Goal: Information Seeking & Learning: Learn about a topic

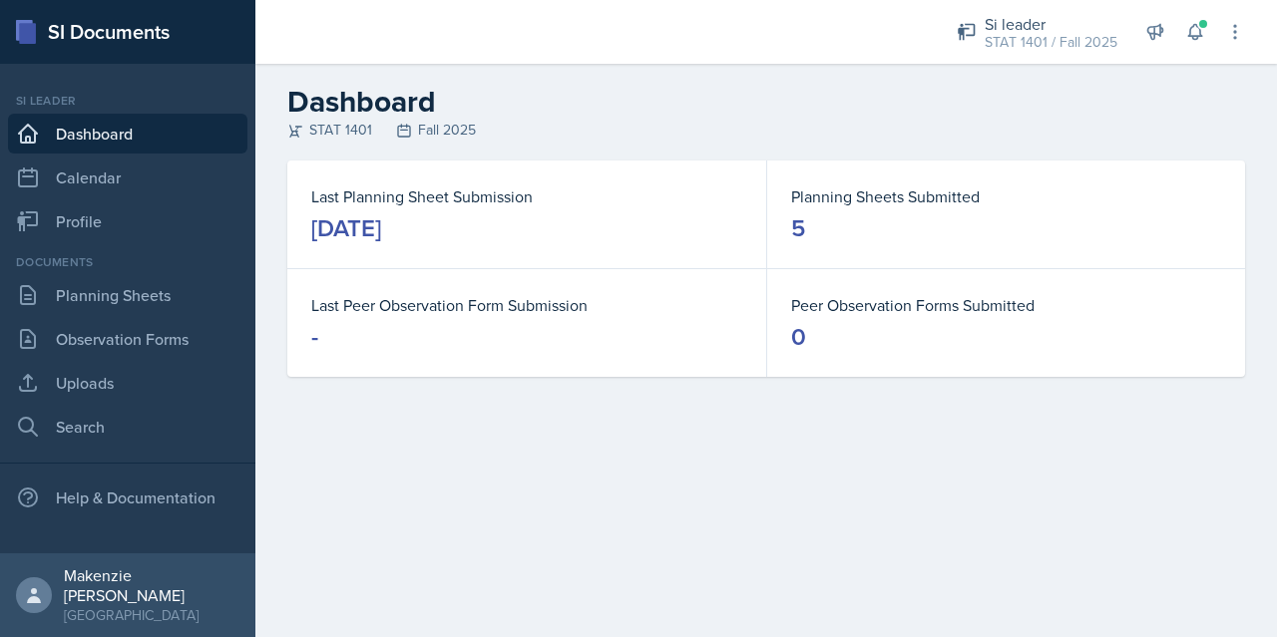
click at [759, 467] on main "Dashboard STAT 1401 Fall 2025 Last Planning Sheet Submission [DATE] Planning Sh…" at bounding box center [765, 351] width 1021 height 574
click at [65, 340] on link "Observation Forms" at bounding box center [127, 339] width 239 height 40
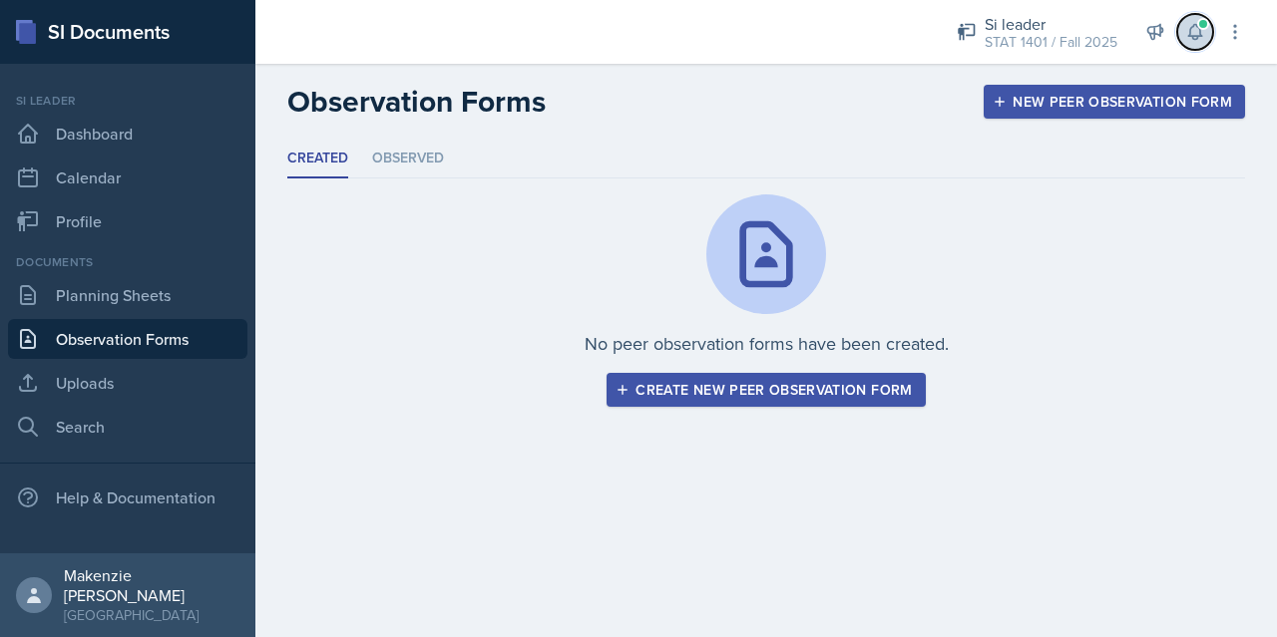
click at [1193, 35] on icon at bounding box center [1194, 32] width 13 height 15
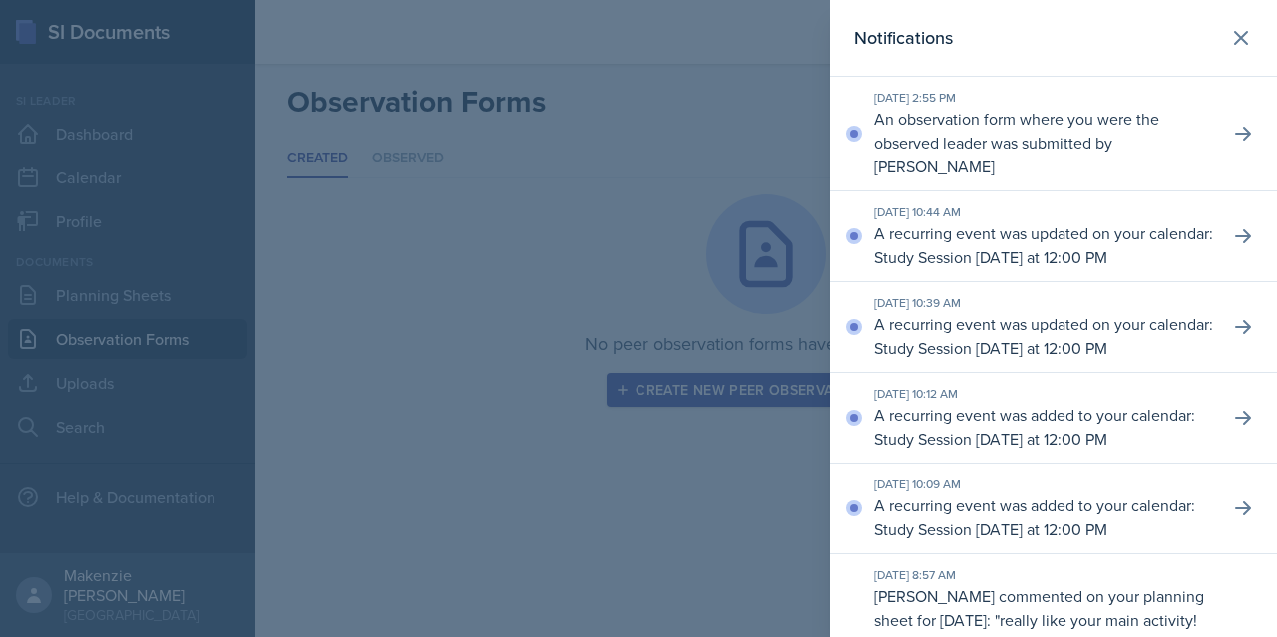
click at [1091, 143] on p "An observation form where you were the observed leader was submitted by [PERSON…" at bounding box center [1043, 143] width 339 height 72
click at [1233, 133] on icon at bounding box center [1243, 134] width 20 height 20
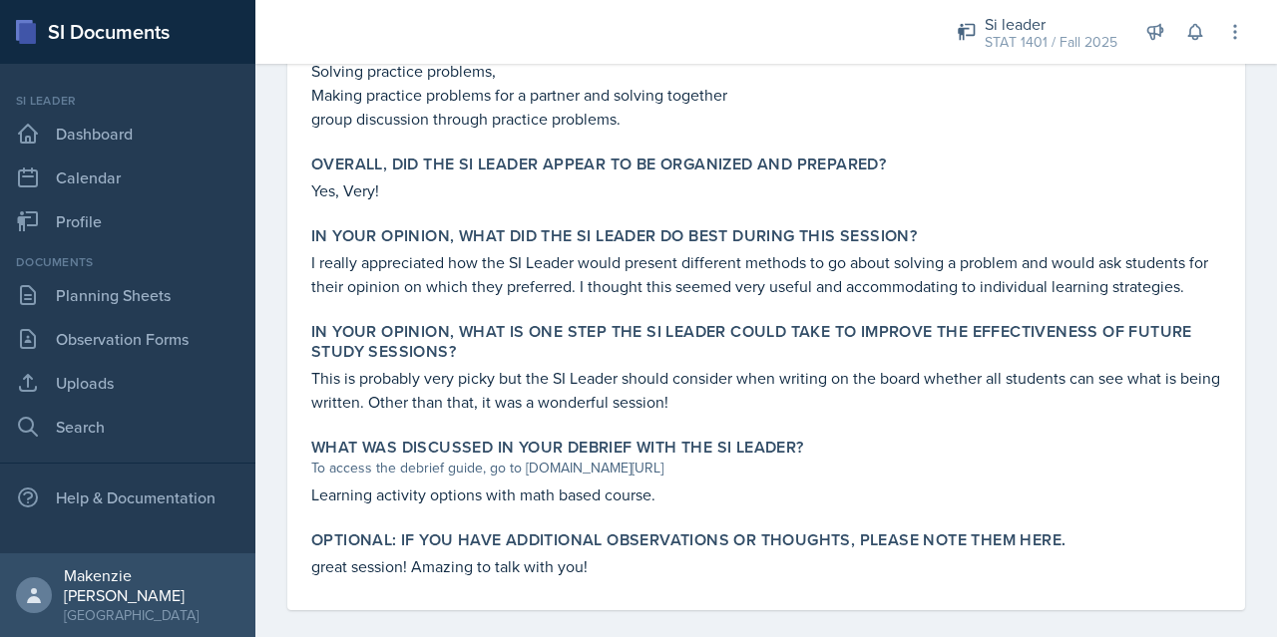
scroll to position [1076, 0]
click at [1167, 407] on p "This is probably very picky but the SI Leader should consider when writing on t…" at bounding box center [766, 389] width 910 height 48
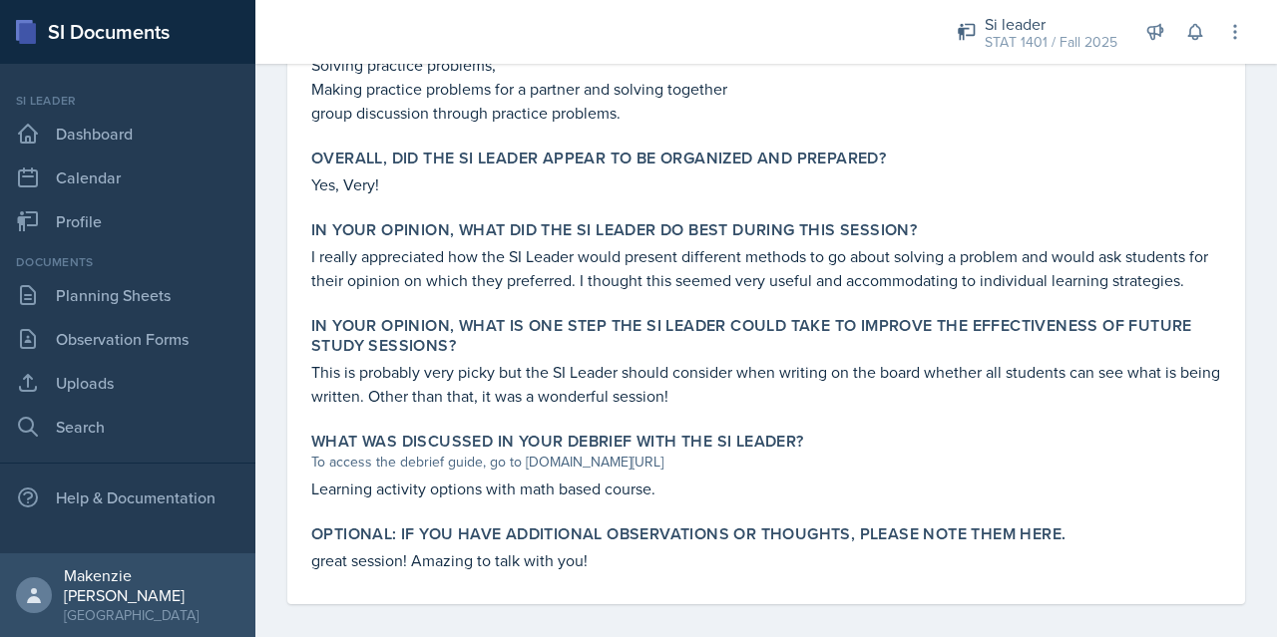
scroll to position [1095, 0]
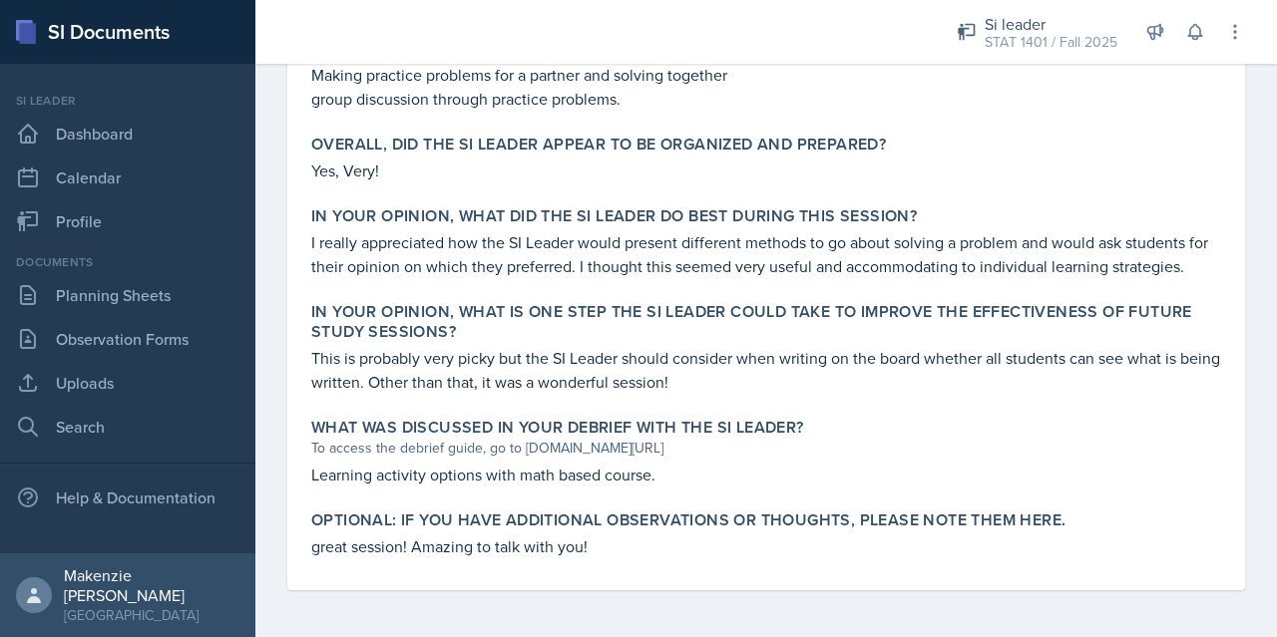
click at [1167, 486] on div "What was discussed in your debrief with the SI Leader? To access the debrief gu…" at bounding box center [766, 452] width 926 height 85
click at [1137, 563] on div "Optional: If you have additional observations or thoughts, please note them her…" at bounding box center [766, 535] width 926 height 64
click at [1168, 481] on p "Learning activity options with math based course." at bounding box center [766, 475] width 910 height 24
click at [1140, 560] on div "Optional: If you have additional observations or thoughts, please note them her…" at bounding box center [766, 535] width 926 height 64
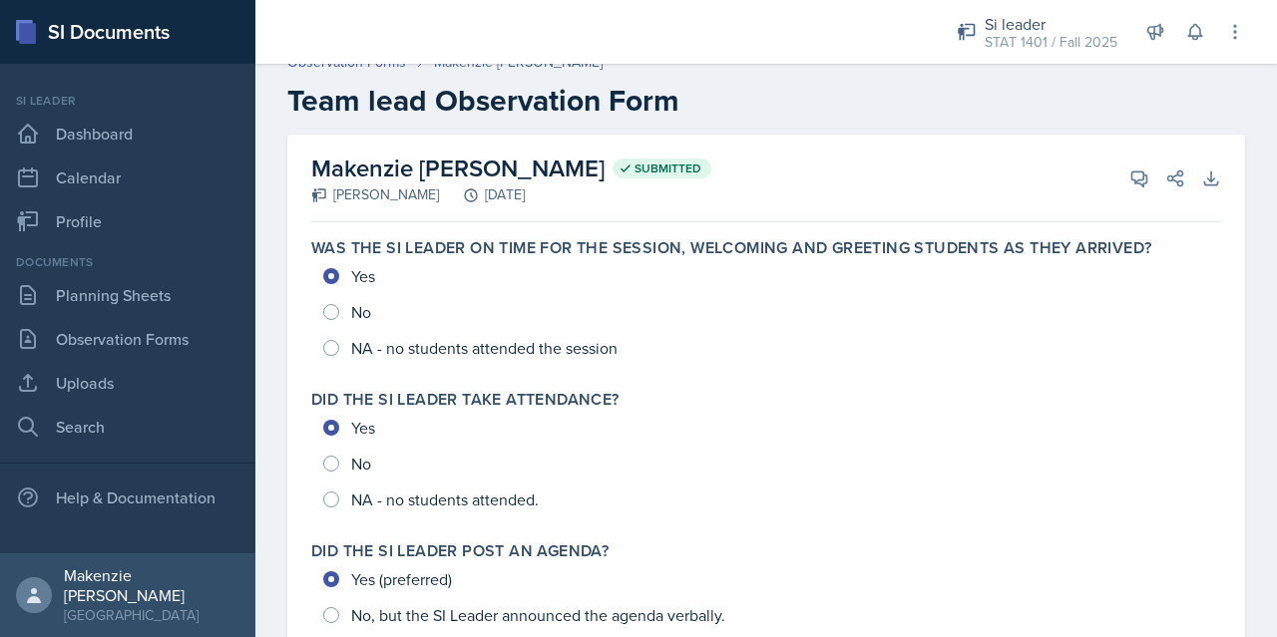
scroll to position [0, 0]
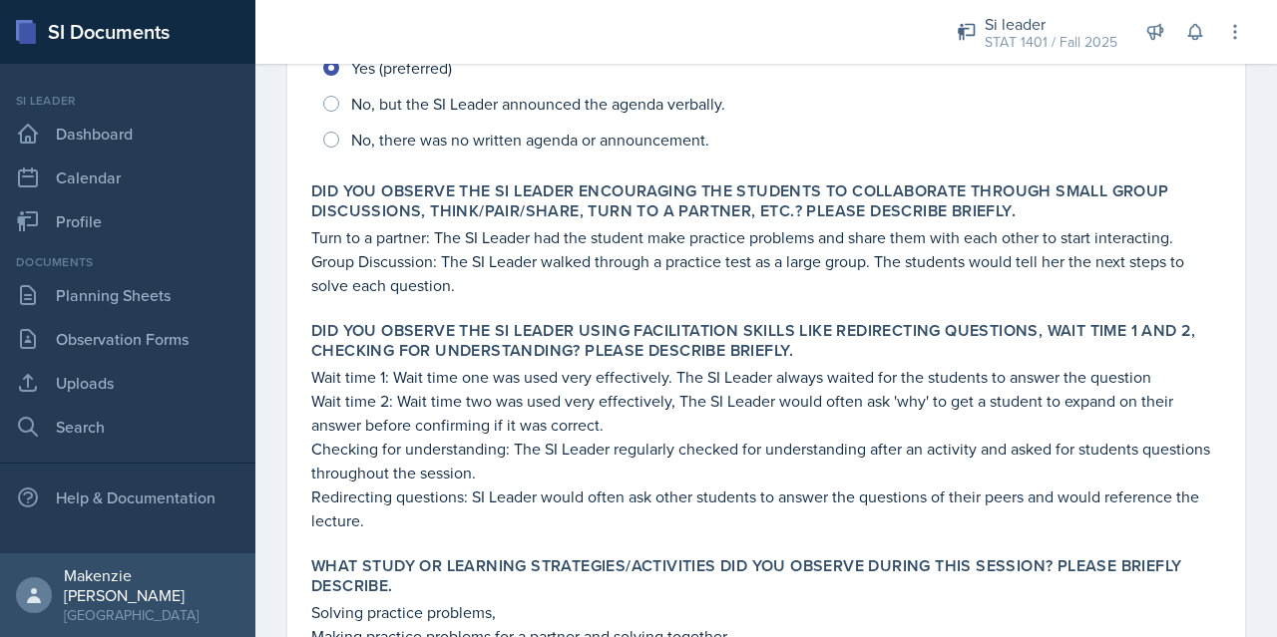
click at [1198, 506] on p "Redirecting questions: SI Leader would often ask other students to answer the q…" at bounding box center [766, 509] width 910 height 48
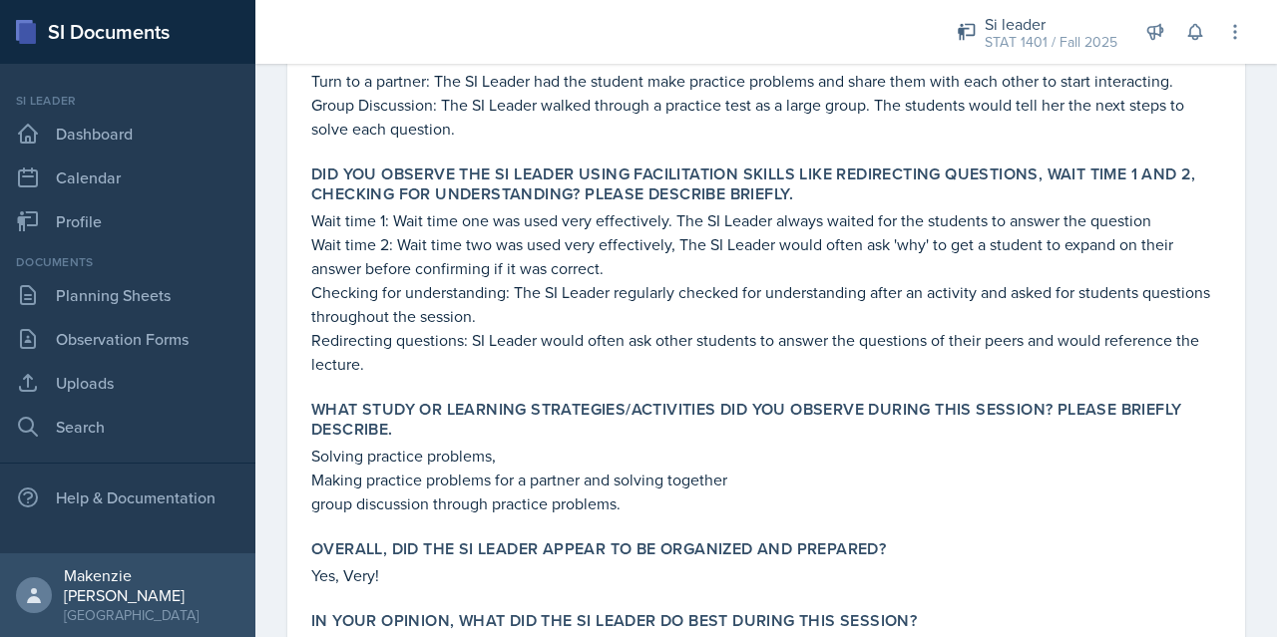
scroll to position [823, 0]
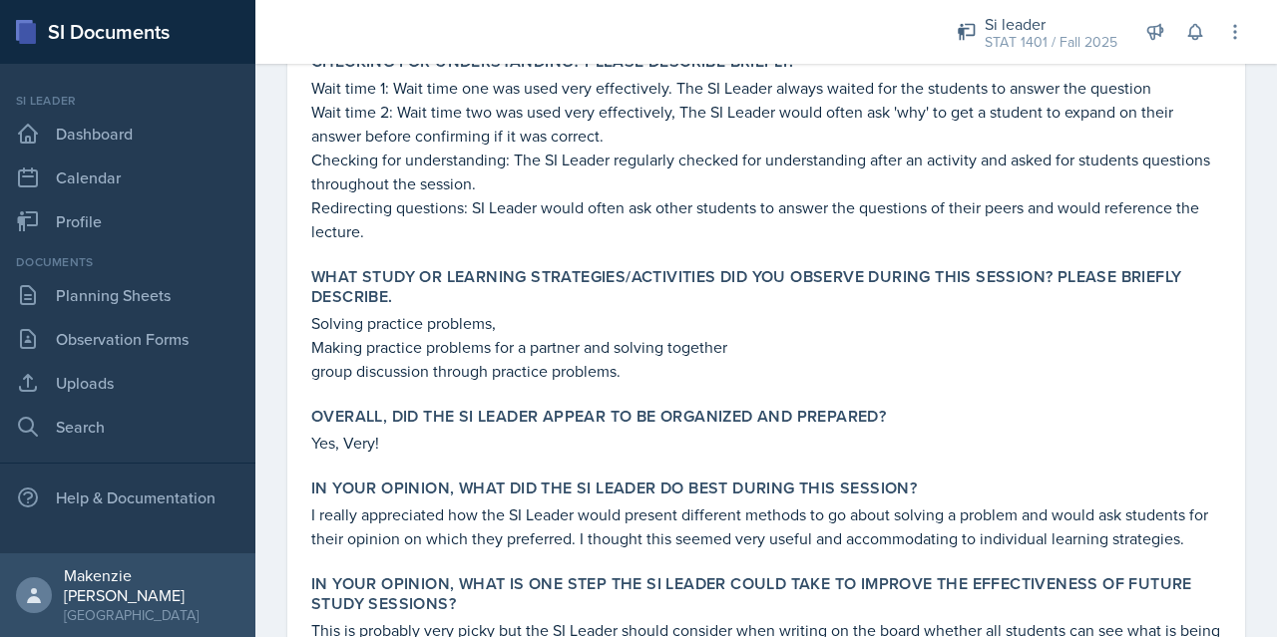
click at [1166, 460] on div "Overall, did the SI Leader appear to be organized and prepared? Yes, Very!" at bounding box center [766, 431] width 926 height 64
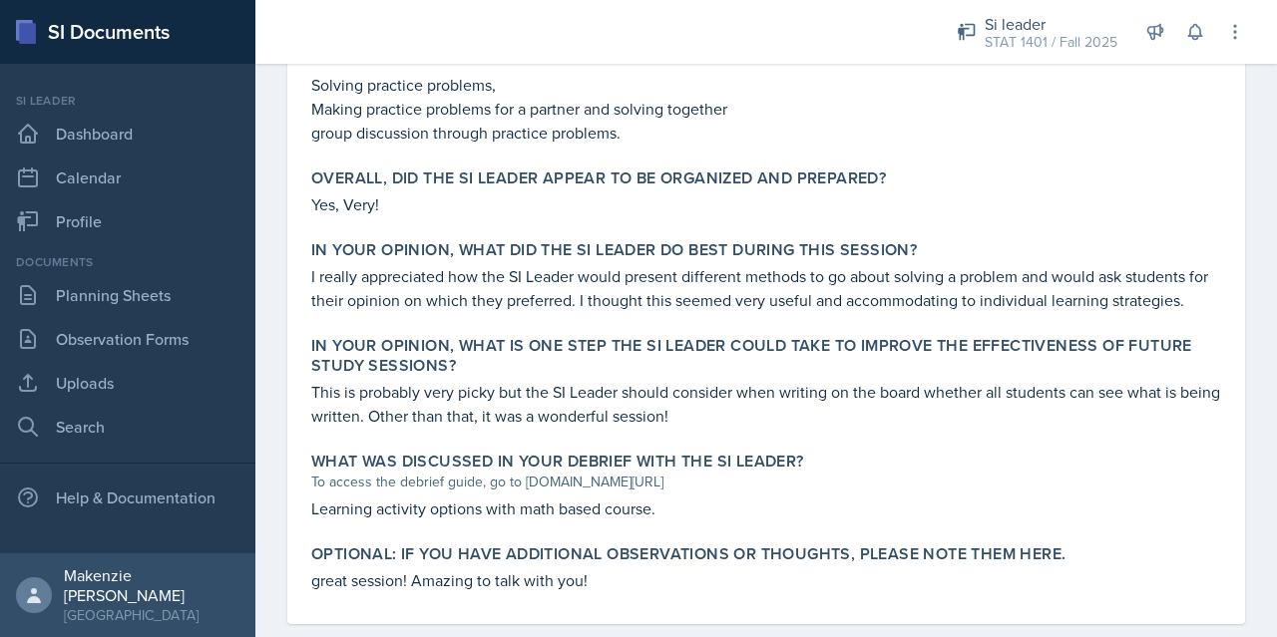
scroll to position [1069, 0]
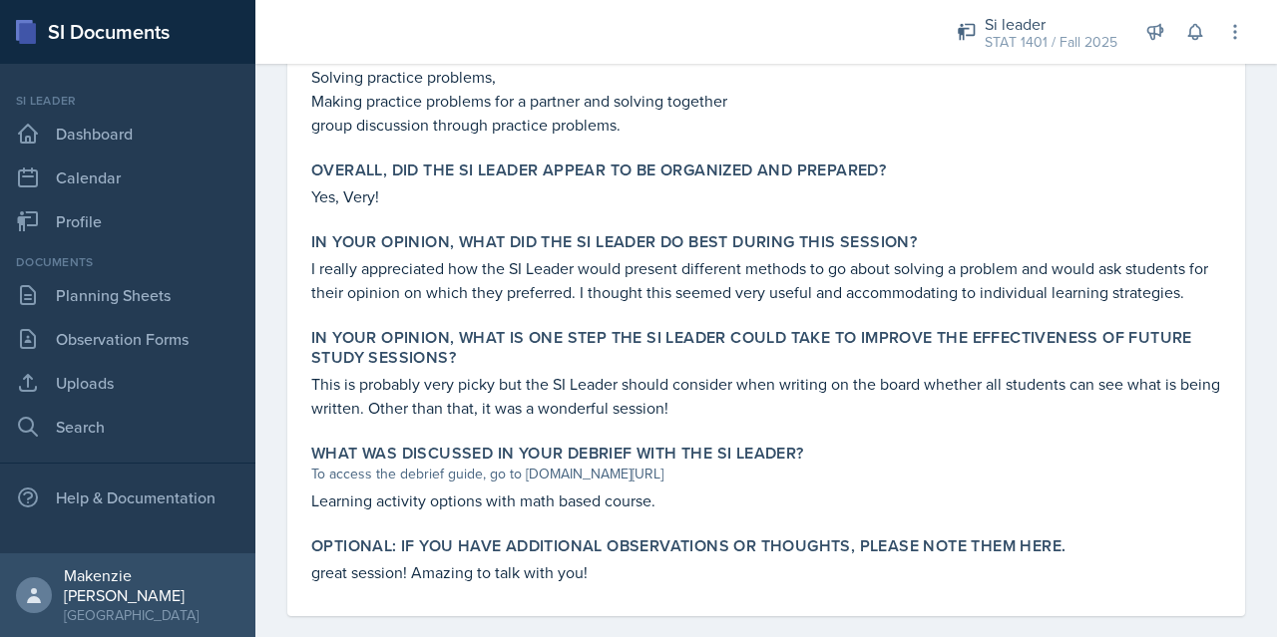
click at [1178, 551] on div "Optional: If you have additional observations or thoughts, please note them her…" at bounding box center [766, 547] width 910 height 20
click at [1173, 581] on p "great session! Amazing to talk with you!" at bounding box center [766, 573] width 910 height 24
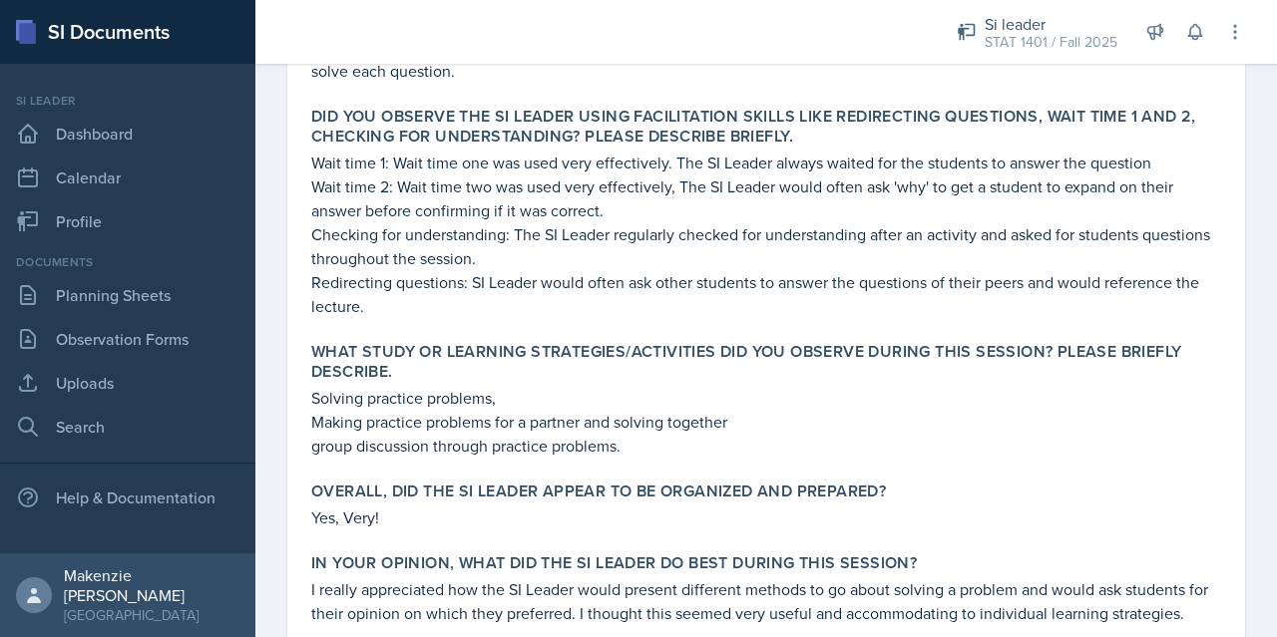
scroll to position [739, 0]
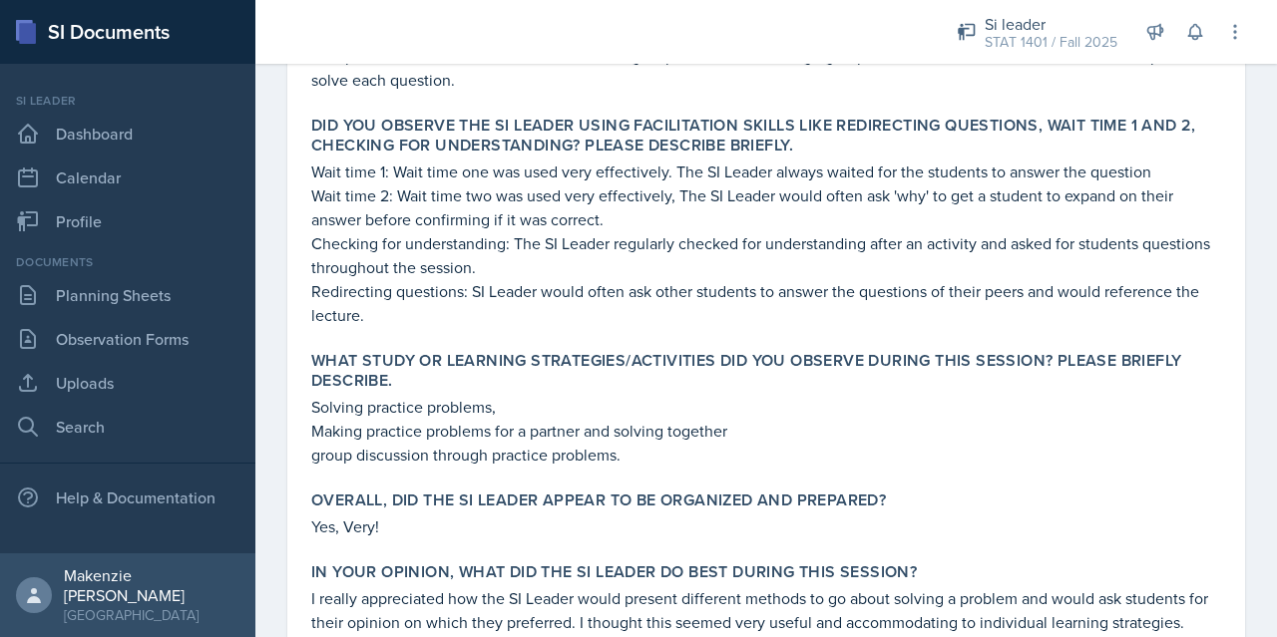
click at [617, 323] on p "Redirecting questions: SI Leader would often ask other students to answer the q…" at bounding box center [766, 303] width 910 height 48
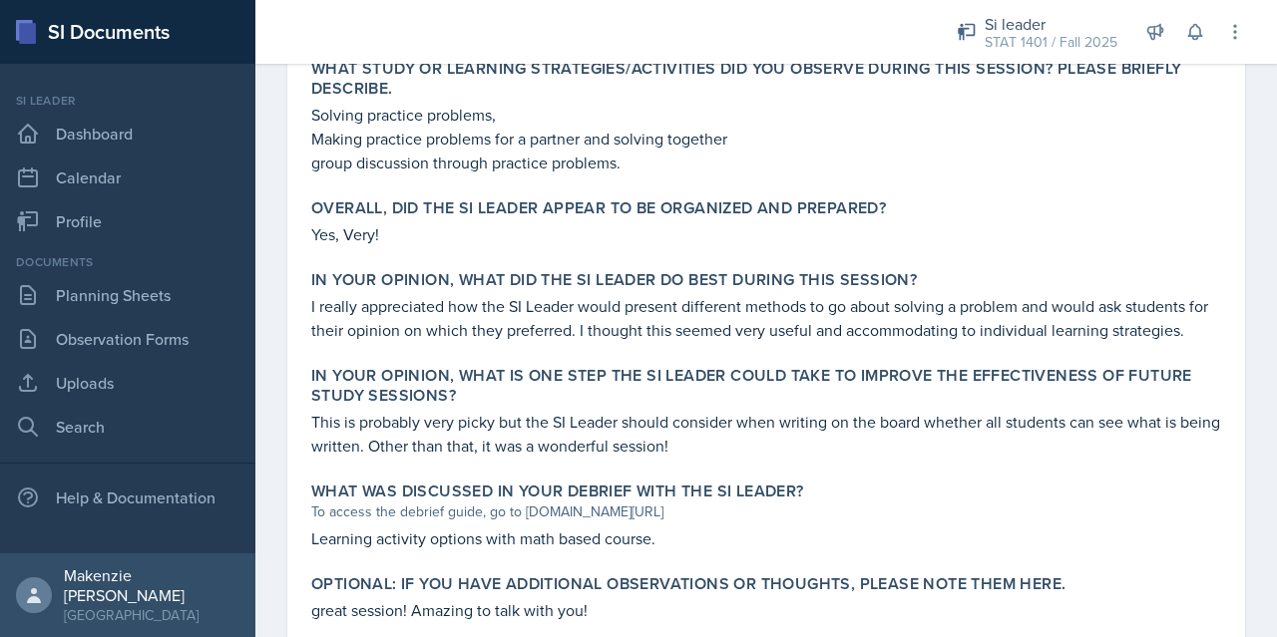
scroll to position [1095, 0]
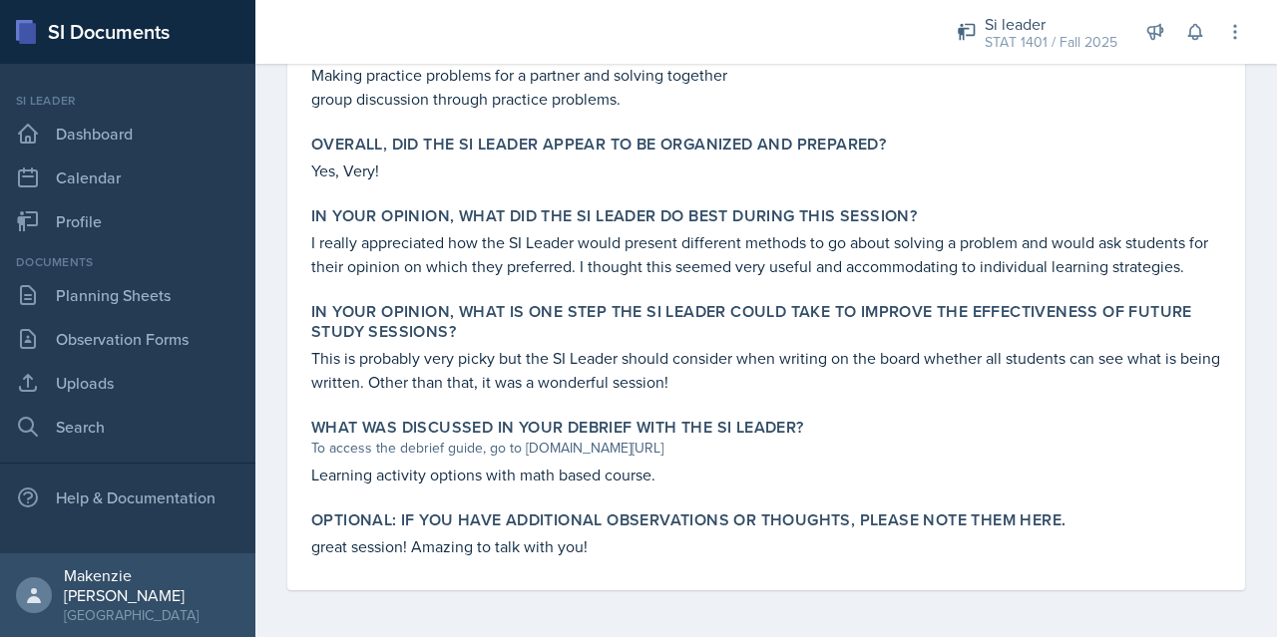
click at [641, 546] on p "great session! Amazing to talk with you!" at bounding box center [766, 547] width 910 height 24
click at [728, 479] on p "Learning activity options with math based course." at bounding box center [766, 475] width 910 height 24
click at [748, 391] on p "This is probably very picky but the SI Leader should consider when writing on t…" at bounding box center [766, 370] width 910 height 48
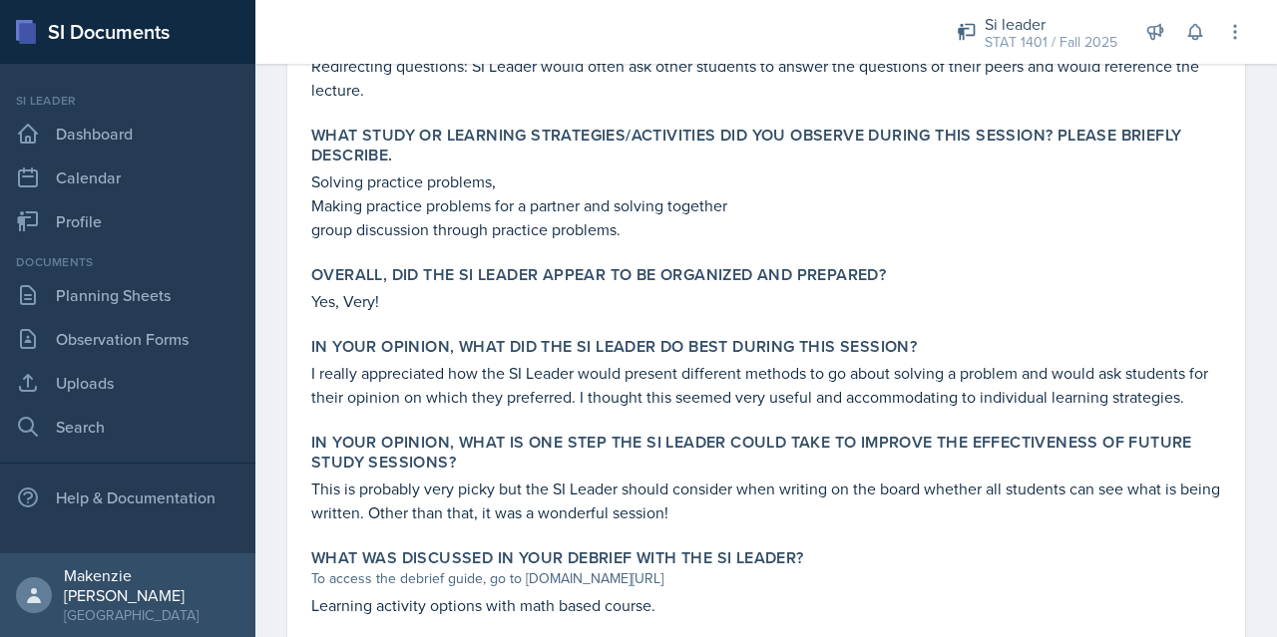
scroll to position [971, 0]
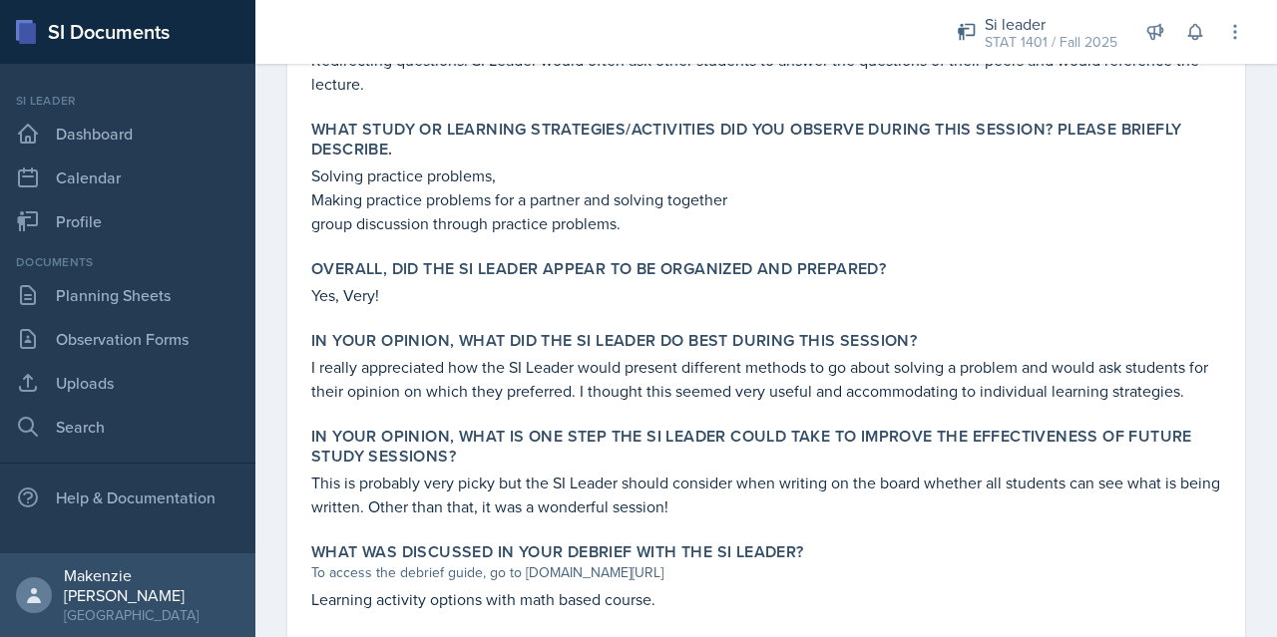
click at [1202, 398] on p "I really appreciated how the SI Leader would present different methods to go ab…" at bounding box center [766, 379] width 910 height 48
click at [1211, 381] on div "In your opinion, what did the SI Leader do BEST during this session? I really a…" at bounding box center [766, 367] width 926 height 88
click at [396, 290] on p "Yes, Very!" at bounding box center [766, 295] width 910 height 24
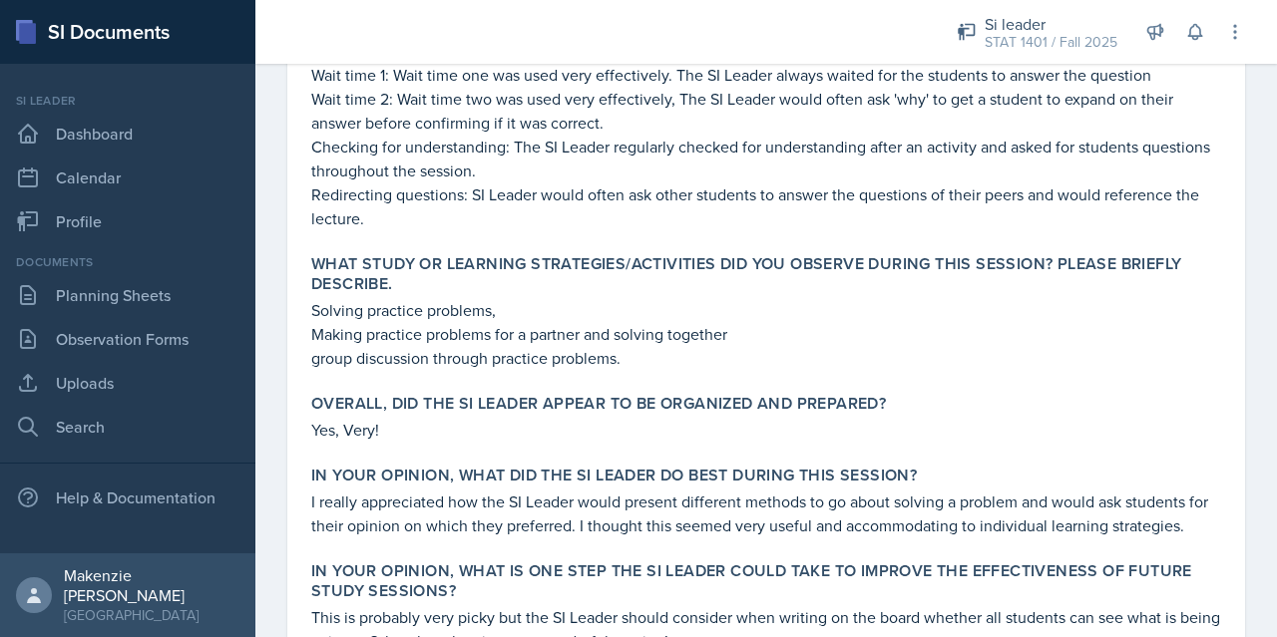
click at [646, 363] on p "group discussion through practice problems." at bounding box center [766, 358] width 910 height 24
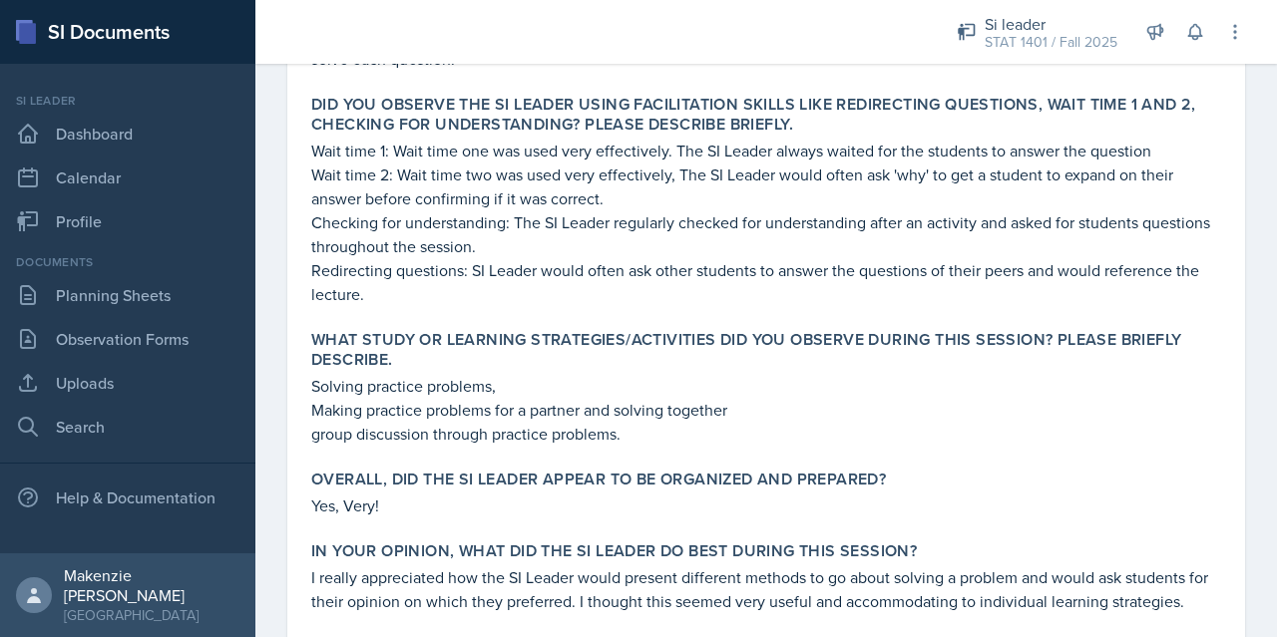
scroll to position [684, 0]
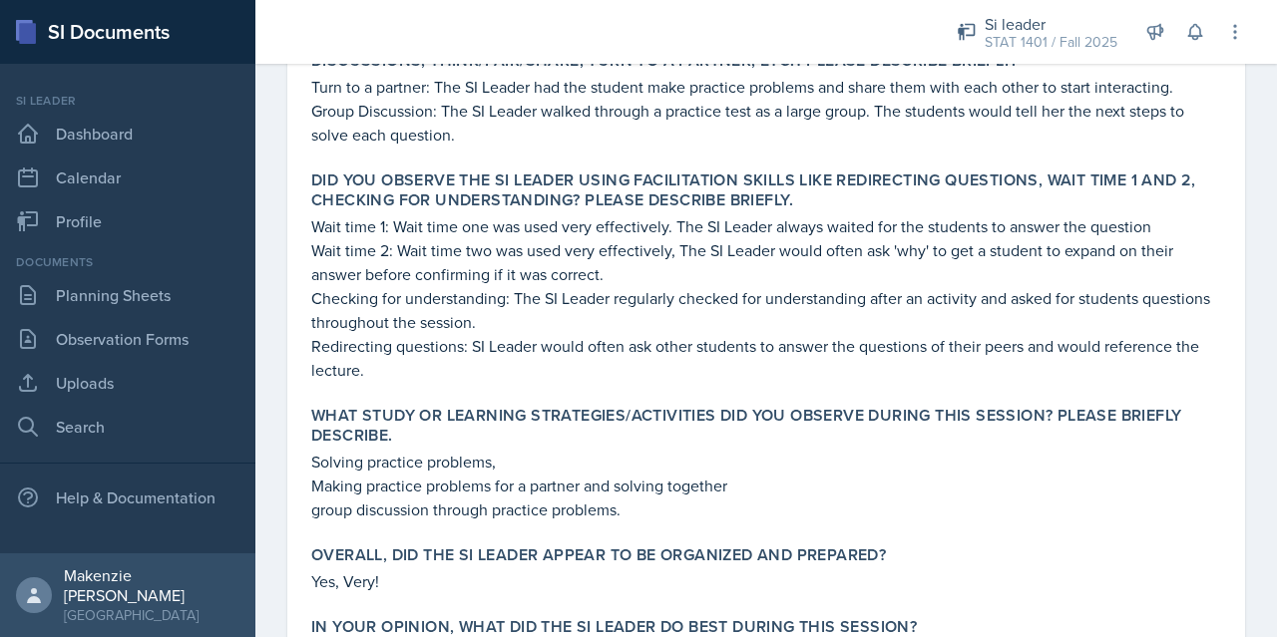
click at [429, 371] on p "Redirecting questions: SI Leader would often ask other students to answer the q…" at bounding box center [766, 358] width 910 height 48
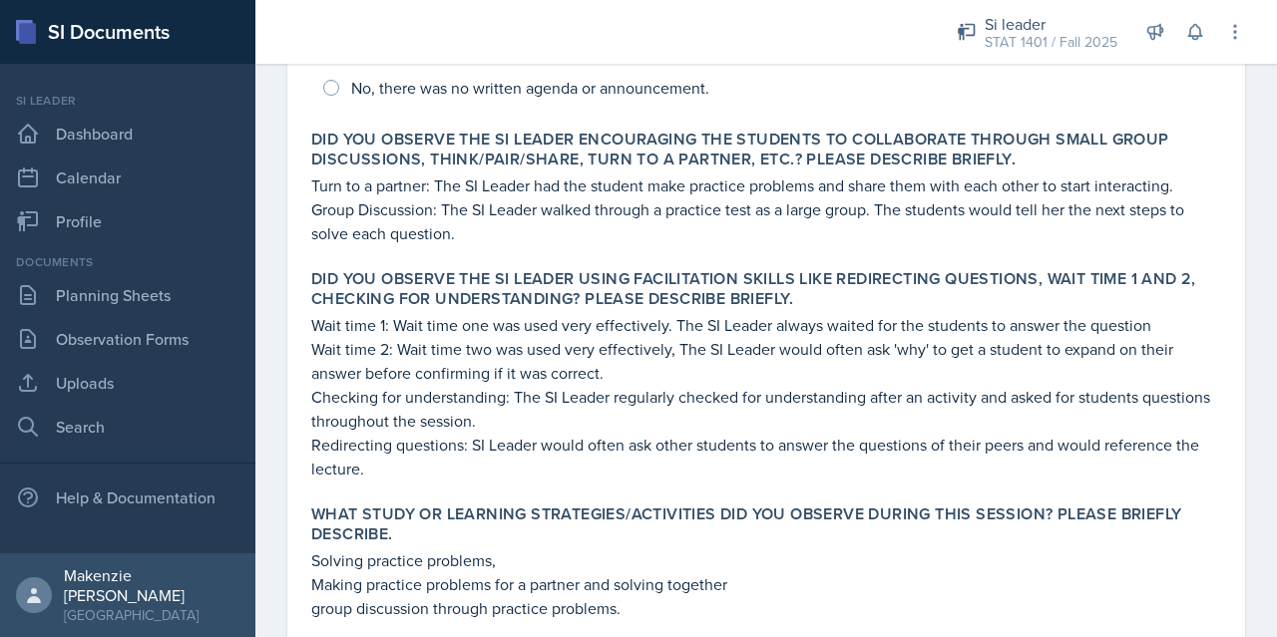
scroll to position [568, 0]
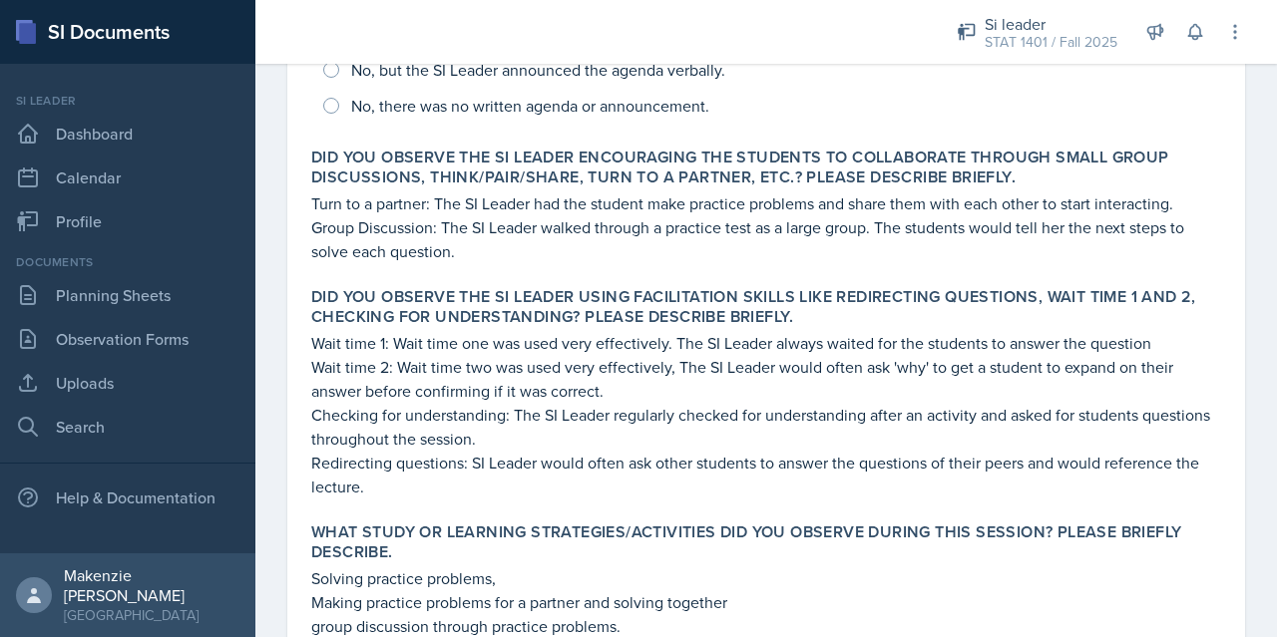
click at [501, 266] on div "Did you observe the SI Leader encouraging the students to collaborate through s…" at bounding box center [766, 206] width 926 height 132
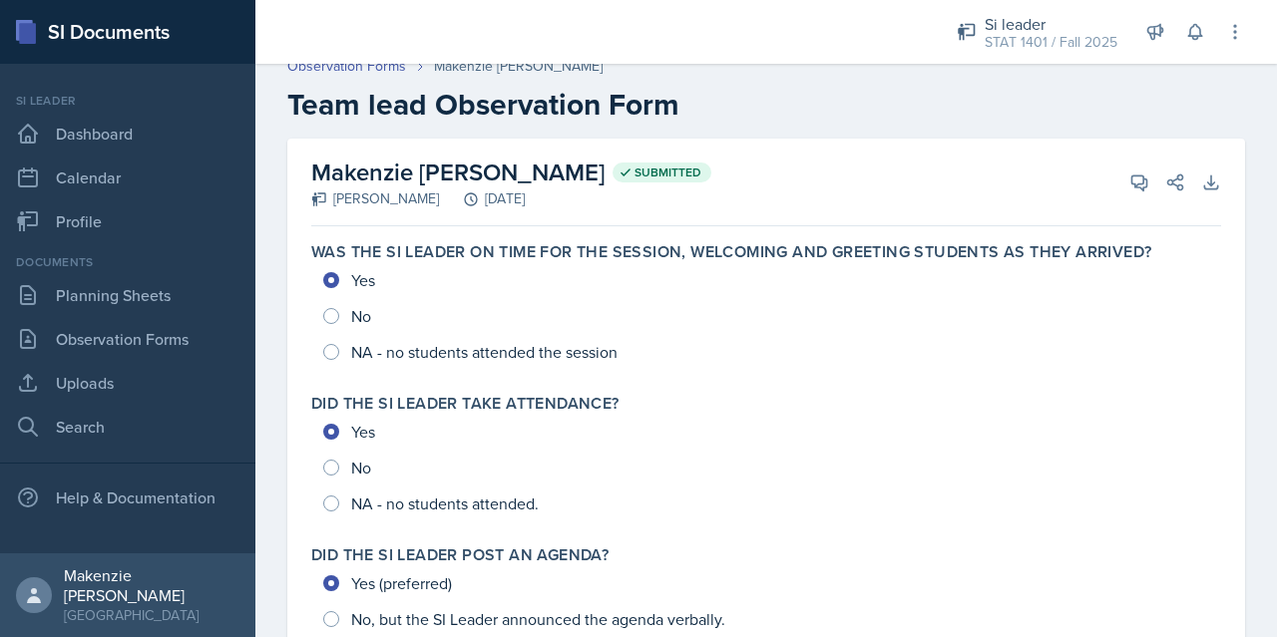
scroll to position [0, 0]
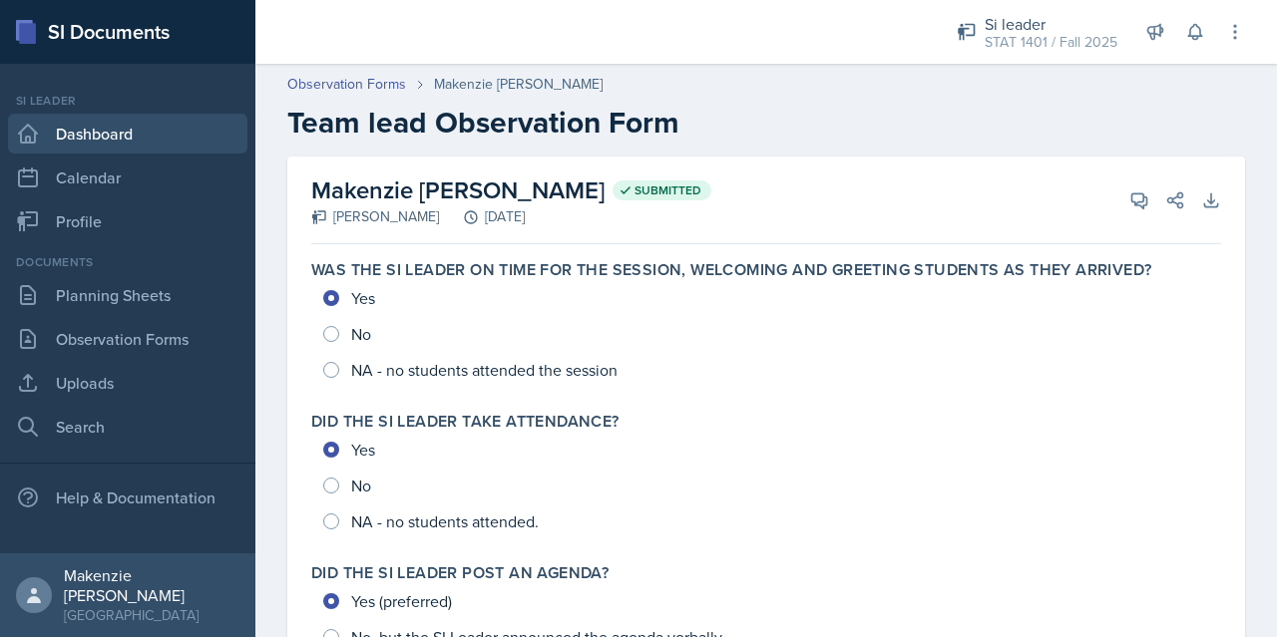
click at [111, 135] on link "Dashboard" at bounding box center [127, 134] width 239 height 40
